Goal: Information Seeking & Learning: Understand process/instructions

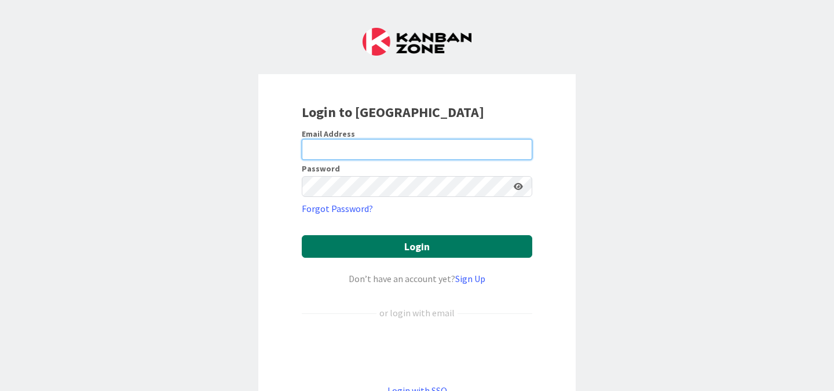
type input "mrabb@my.chemeketa.edu"
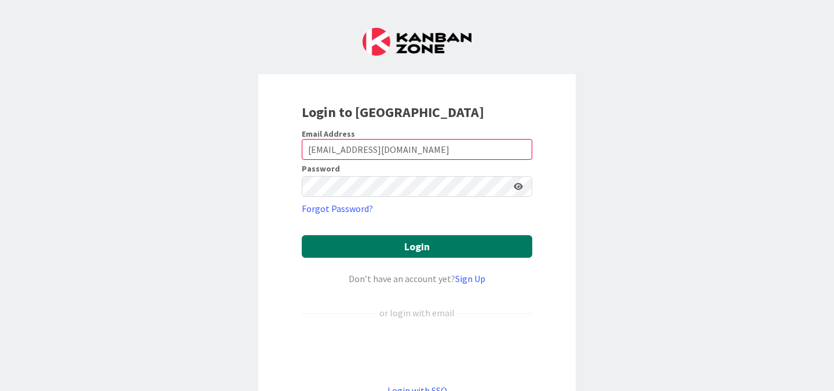
click at [427, 250] on button "Login" at bounding box center [417, 246] width 231 height 23
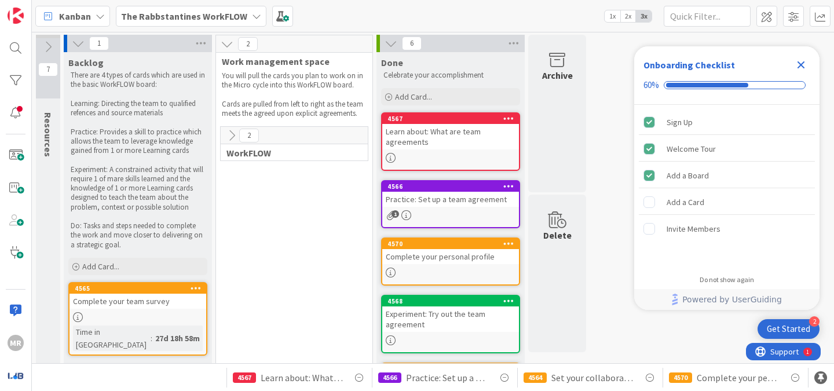
click at [252, 14] on icon at bounding box center [256, 16] width 9 height 9
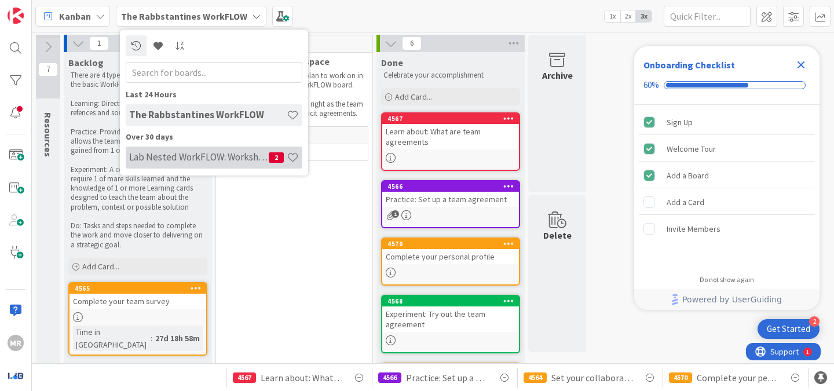
click at [229, 158] on h4 "Lab Nested WorkFLOW: Workshop" at bounding box center [199, 157] width 140 height 12
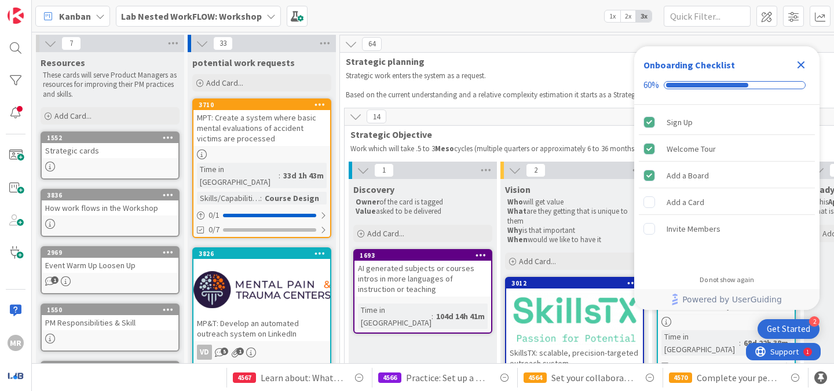
click at [266, 13] on icon at bounding box center [270, 16] width 9 height 9
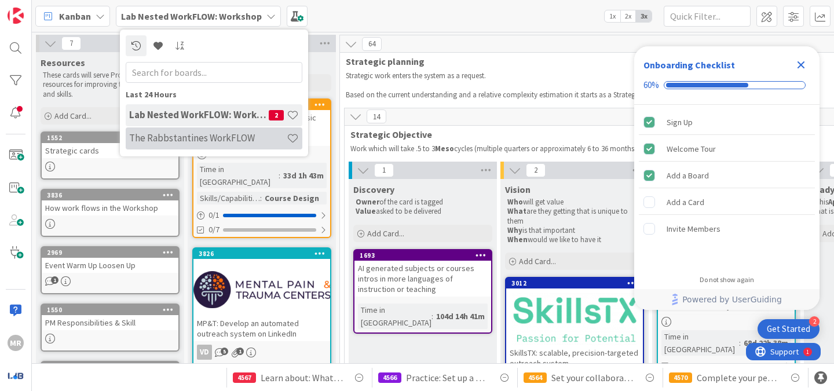
click at [204, 142] on h4 "The Rabbstantines WorkFLOW" at bounding box center [208, 138] width 158 height 12
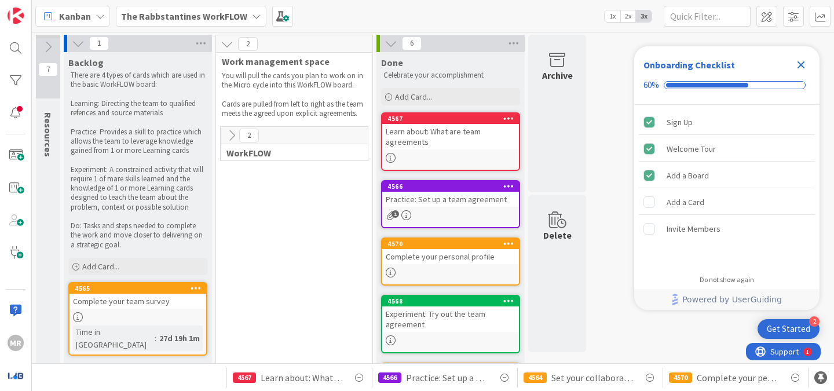
click at [229, 138] on icon at bounding box center [231, 135] width 13 height 13
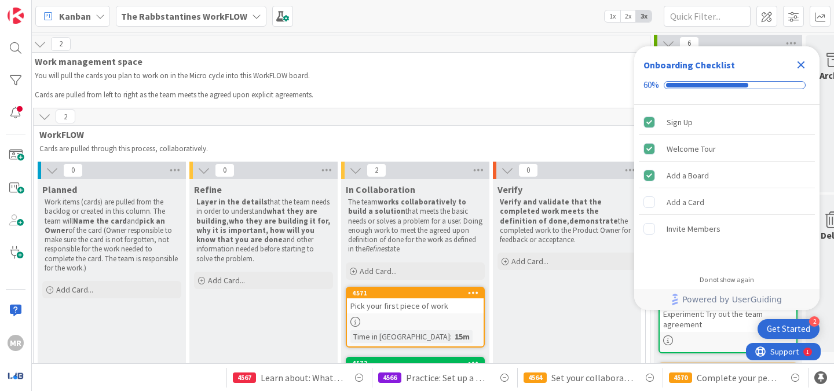
scroll to position [0, 188]
click at [391, 310] on div "Pick your first piece of work" at bounding box center [414, 305] width 137 height 15
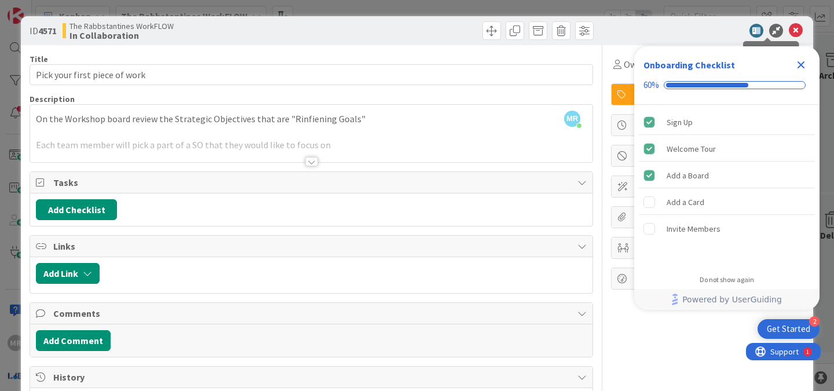
click at [769, 31] on icon at bounding box center [776, 31] width 14 height 14
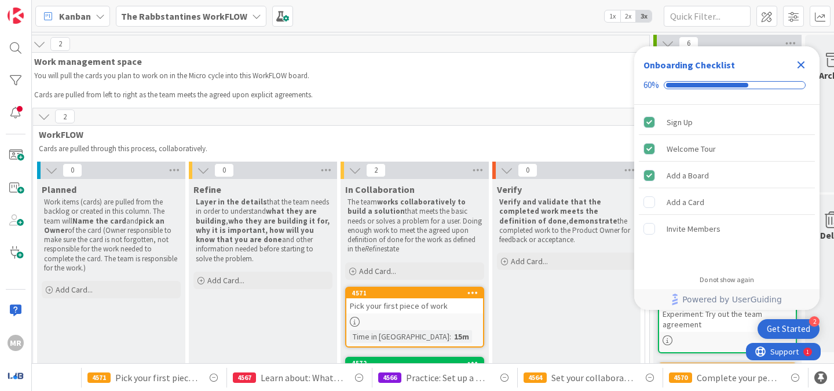
click at [252, 17] on icon at bounding box center [256, 16] width 9 height 9
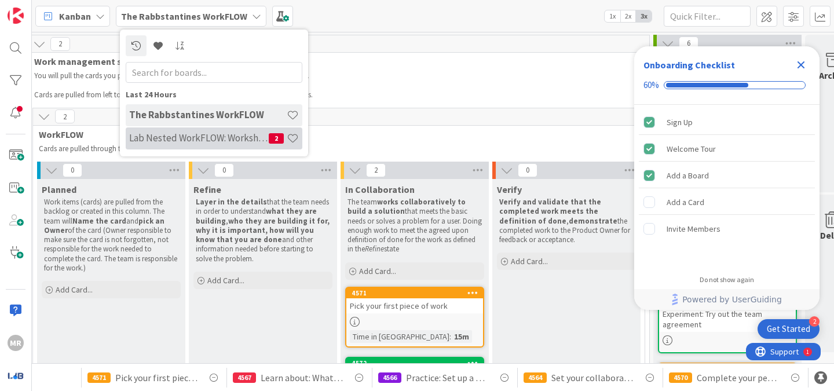
click at [209, 136] on h4 "Lab Nested WorkFLOW: Workshop" at bounding box center [199, 138] width 140 height 12
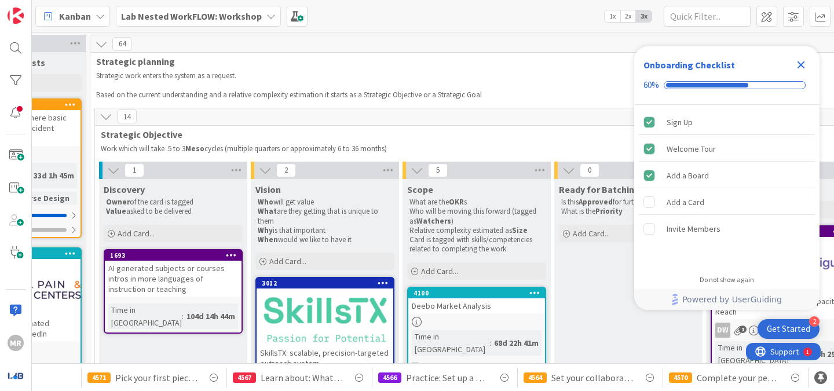
scroll to position [0, 248]
click at [182, 277] on div "AI generated subjects or courses intros in more languages of instruction or tea…" at bounding box center [174, 279] width 137 height 36
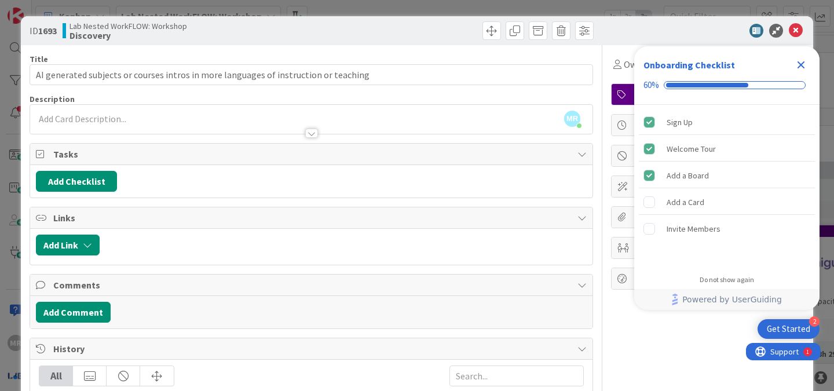
click at [805, 63] on icon "Close Checklist" at bounding box center [801, 65] width 14 height 14
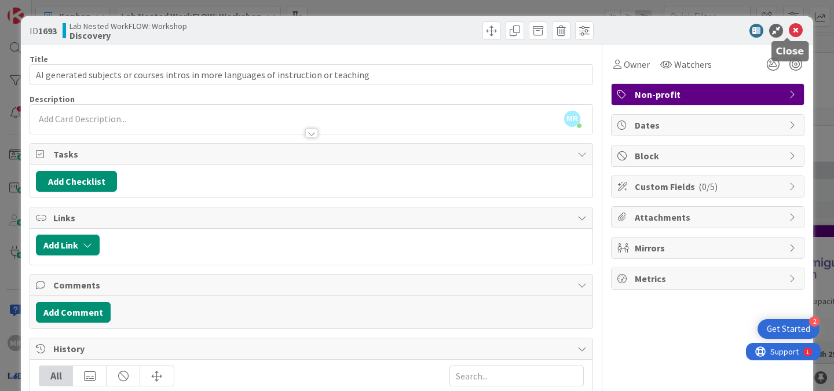
click at [789, 32] on icon at bounding box center [796, 31] width 14 height 14
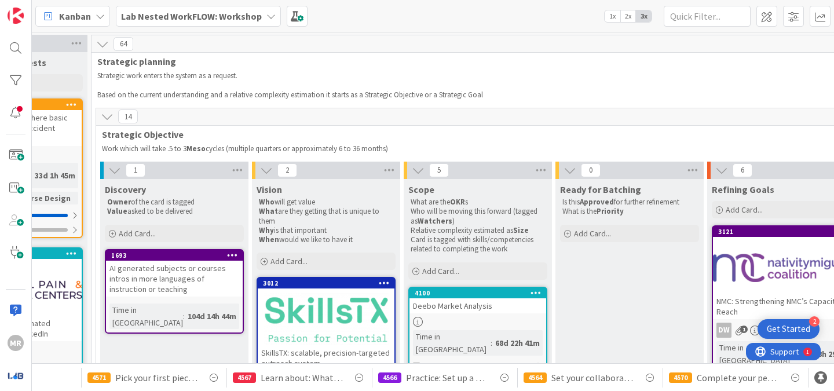
click at [107, 119] on icon at bounding box center [107, 116] width 13 height 13
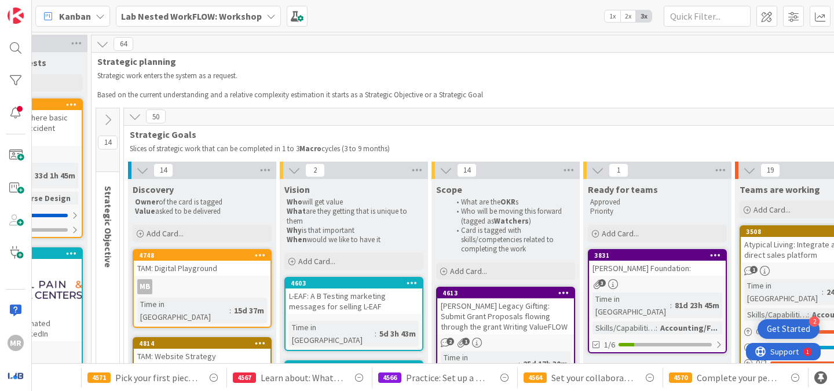
click at [136, 121] on icon at bounding box center [135, 116] width 13 height 13
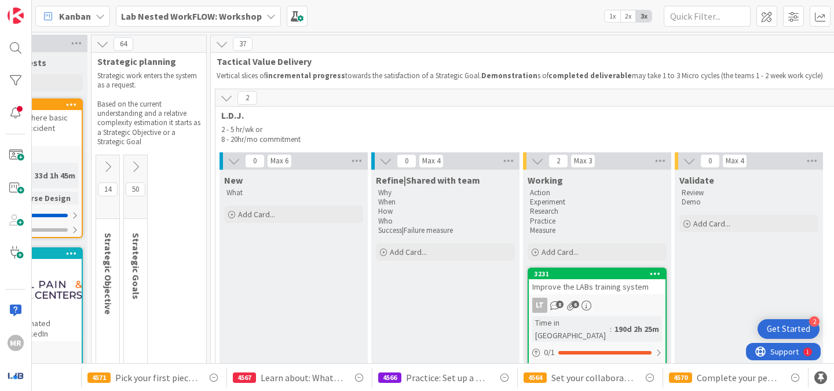
click at [227, 97] on icon at bounding box center [226, 98] width 13 height 13
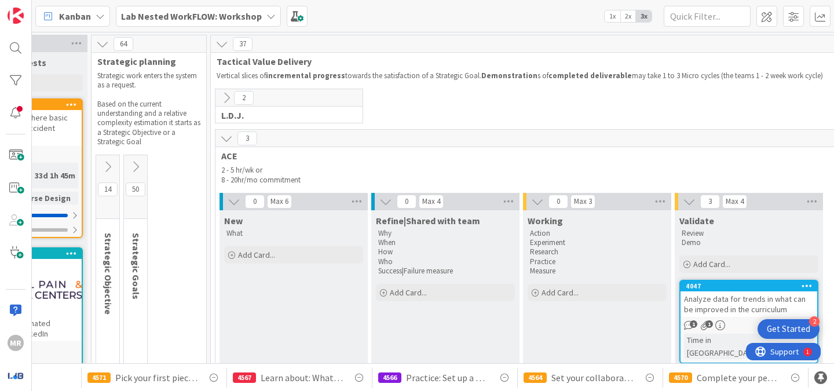
click at [226, 144] on icon at bounding box center [226, 138] width 13 height 13
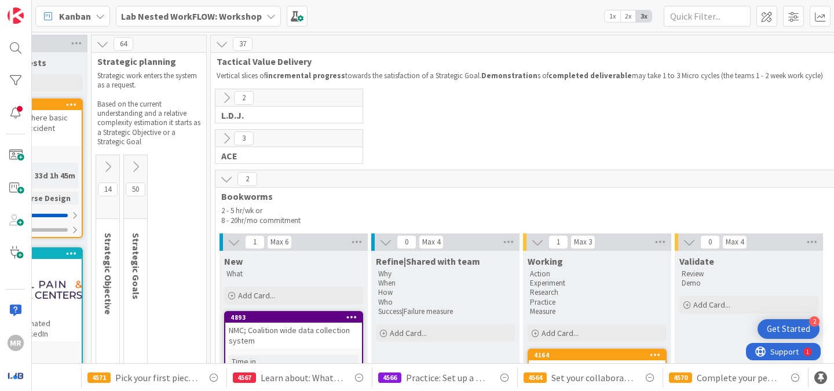
click at [217, 48] on icon at bounding box center [221, 44] width 13 height 13
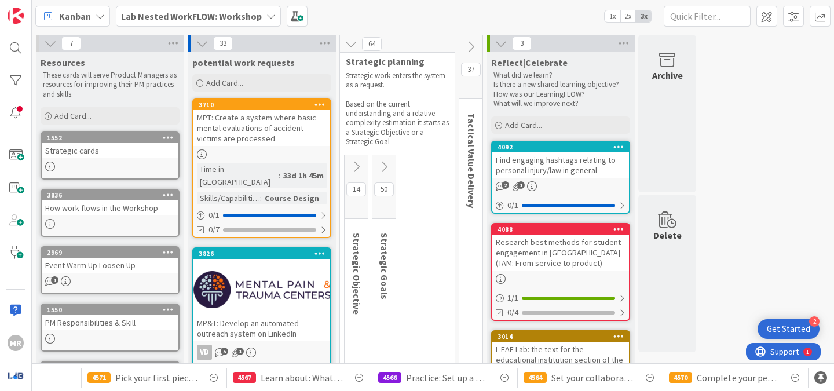
click at [52, 282] on span "1" at bounding box center [55, 280] width 8 height 8
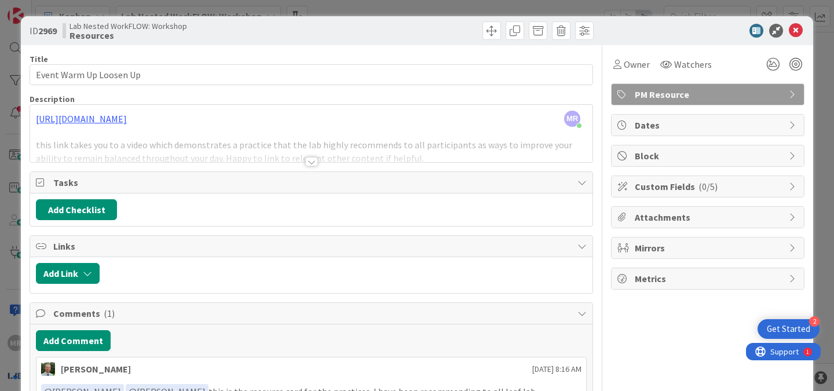
click at [309, 165] on div at bounding box center [311, 161] width 13 height 9
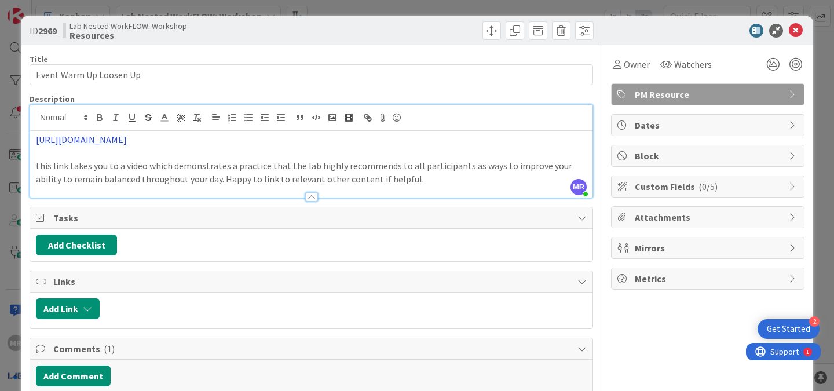
click at [127, 137] on link "[URL][DOMAIN_NAME]" at bounding box center [81, 140] width 91 height 12
click at [134, 160] on link "[URL][DOMAIN_NAME]" at bounding box center [108, 162] width 79 height 15
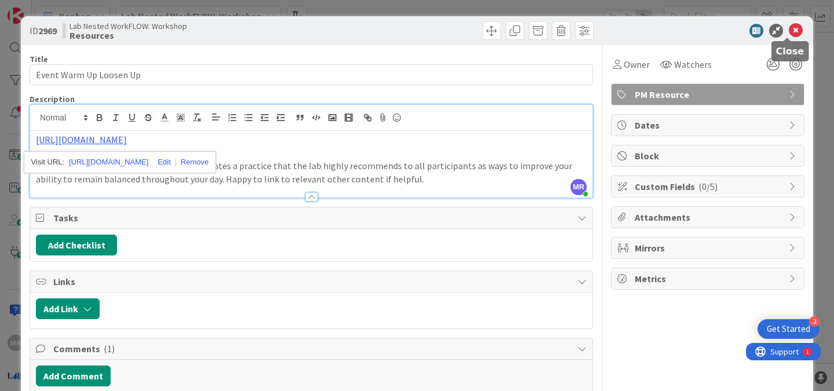
click at [789, 32] on icon at bounding box center [796, 31] width 14 height 14
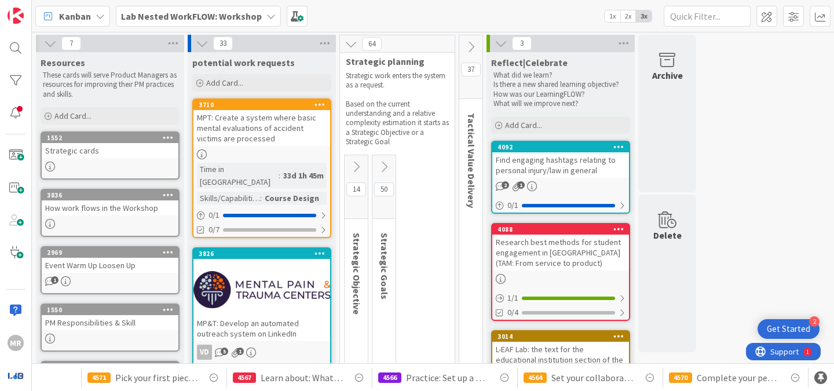
click at [102, 211] on div "How work flows in the Workshop" at bounding box center [110, 207] width 137 height 15
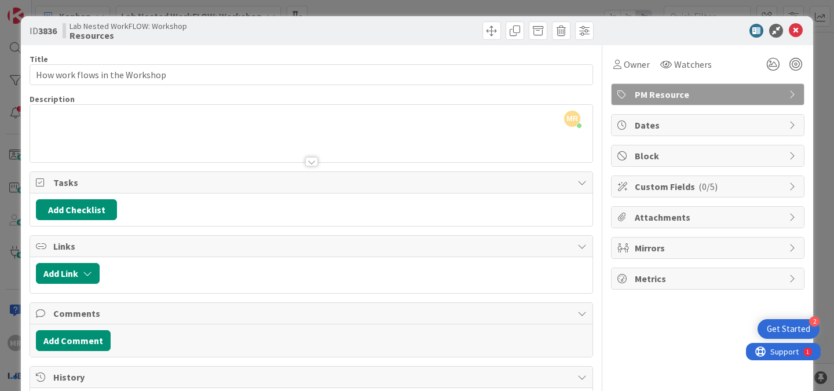
click at [120, 151] on div at bounding box center [311, 148] width 562 height 30
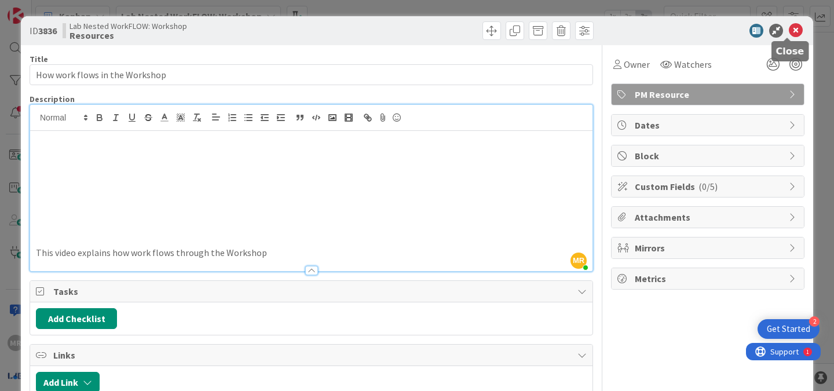
click at [789, 28] on icon at bounding box center [796, 31] width 14 height 14
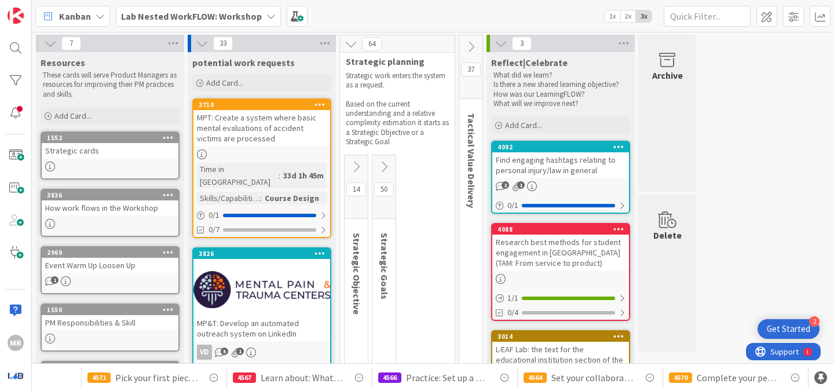
click at [98, 268] on div "Event Warm Up Loosen Up" at bounding box center [110, 265] width 137 height 15
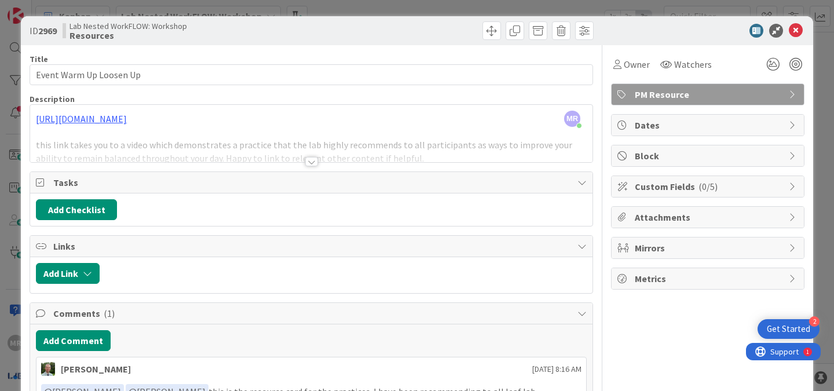
click at [310, 156] on div at bounding box center [311, 148] width 562 height 30
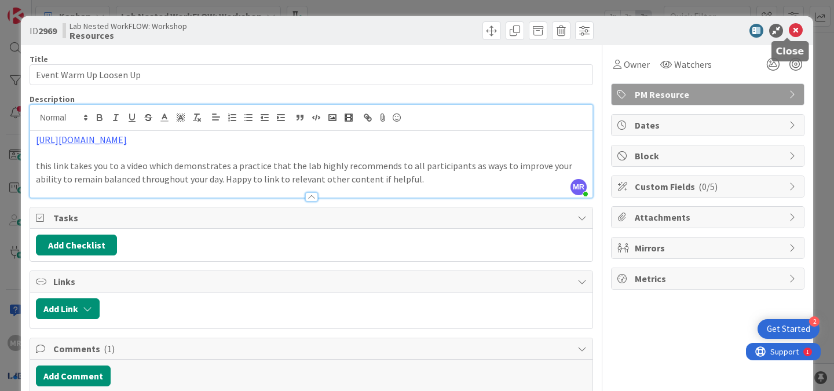
click at [789, 30] on icon at bounding box center [796, 31] width 14 height 14
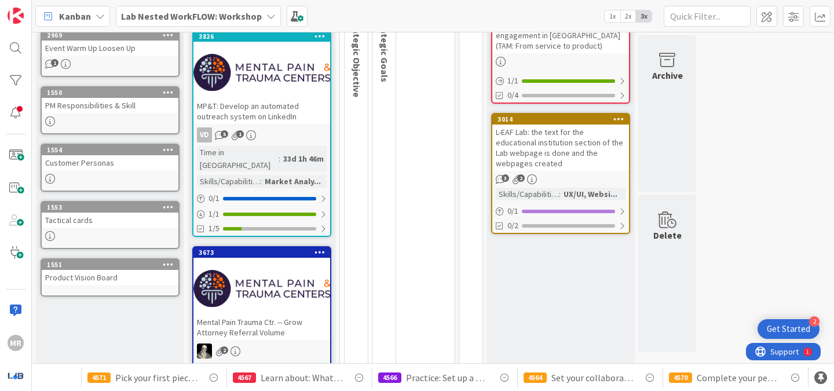
scroll to position [214, 0]
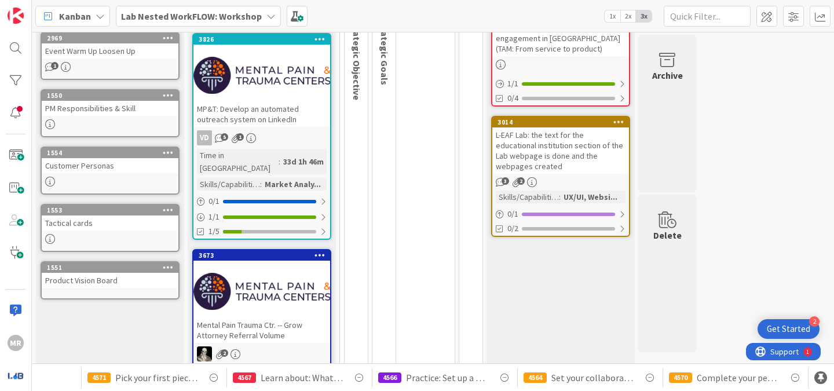
click at [67, 228] on div "Tactical cards" at bounding box center [110, 222] width 137 height 15
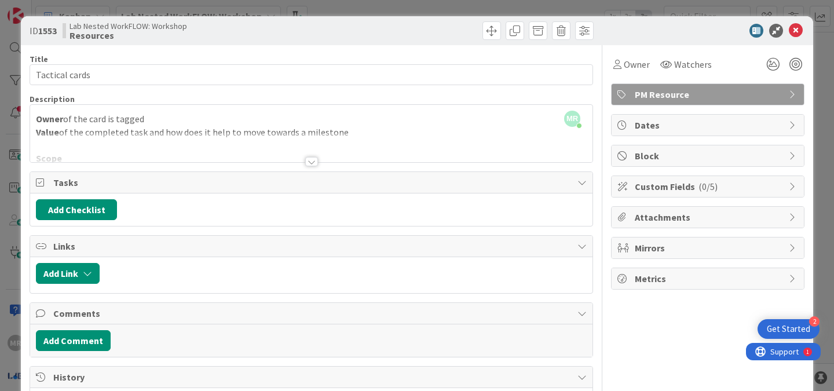
click at [309, 159] on div at bounding box center [311, 161] width 13 height 9
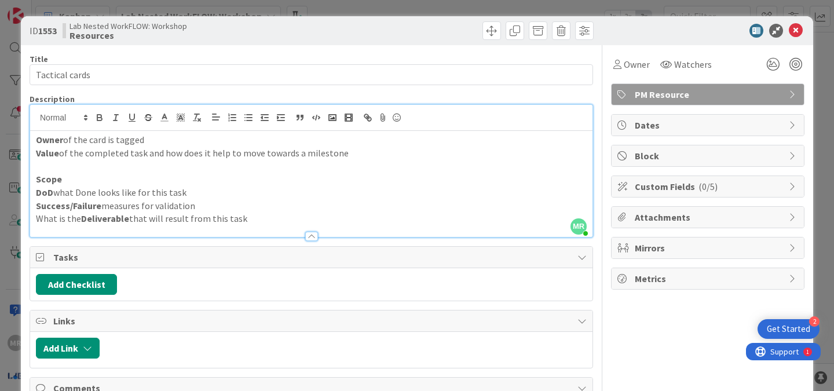
click at [306, 233] on div at bounding box center [311, 236] width 13 height 9
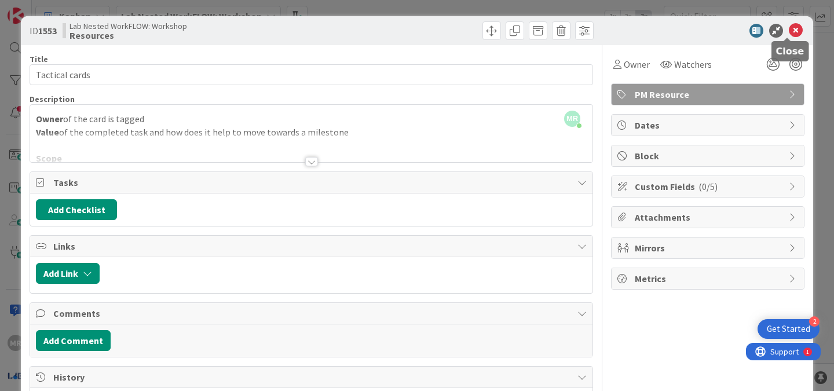
click at [789, 30] on icon at bounding box center [796, 31] width 14 height 14
